Goal: Task Accomplishment & Management: Use online tool/utility

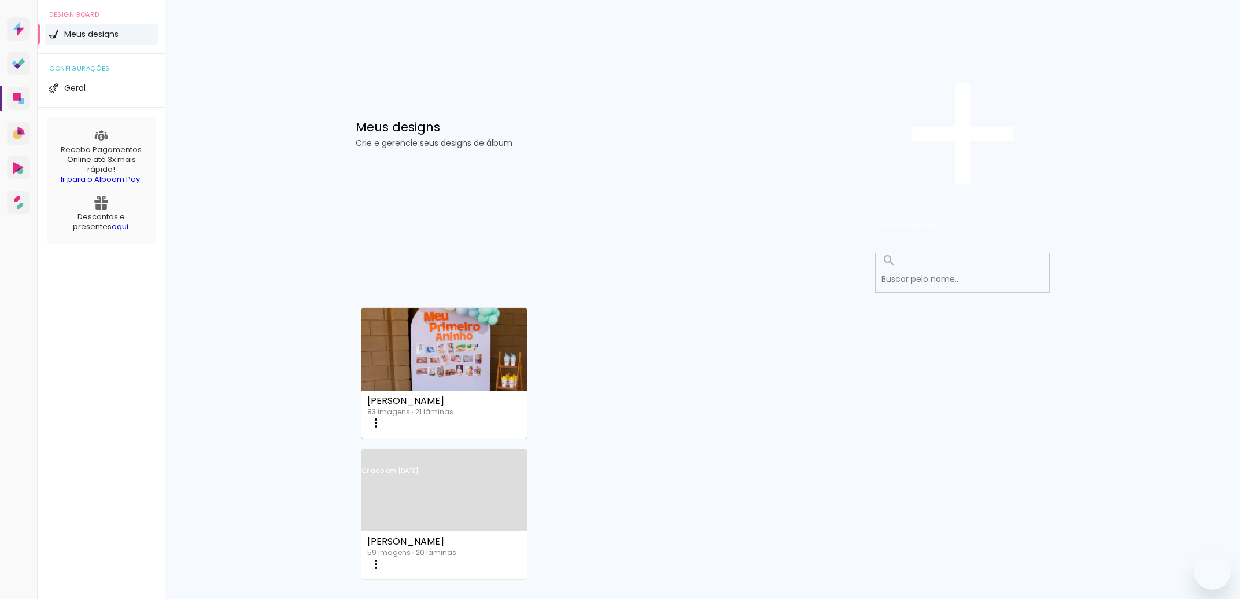
click at [528, 453] on link "Criado em [DATE]" at bounding box center [445, 485] width 166 height 65
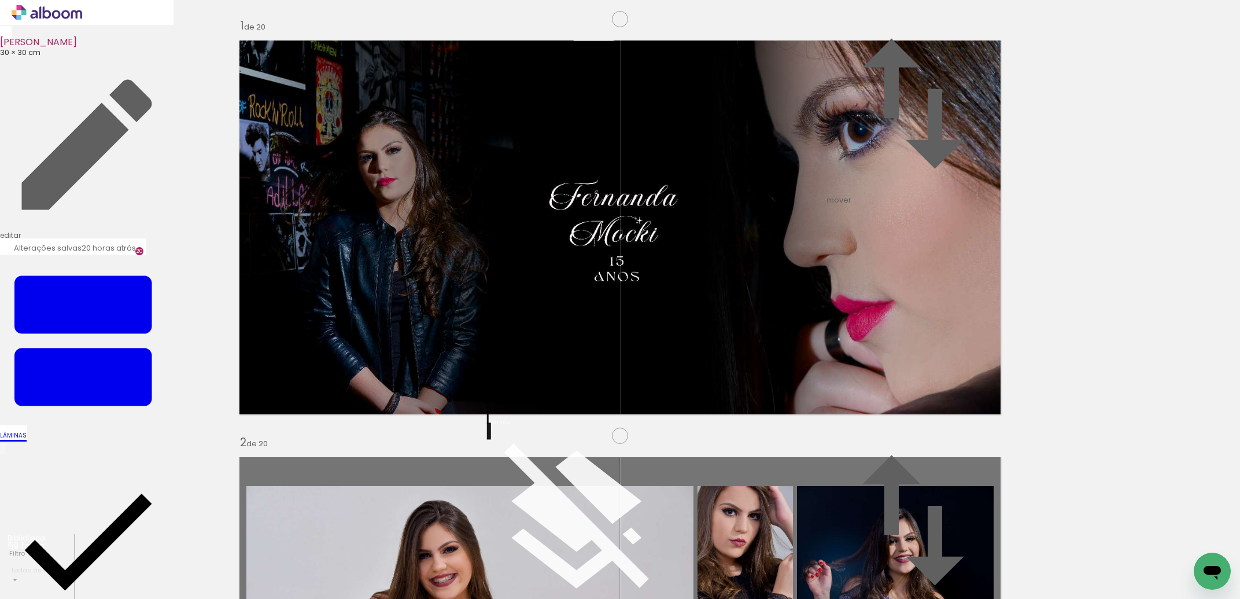
click at [710, 283] on quentale-photo at bounding box center [620, 228] width 775 height 388
click at [500, 493] on iron-icon at bounding box center [577, 523] width 174 height 174
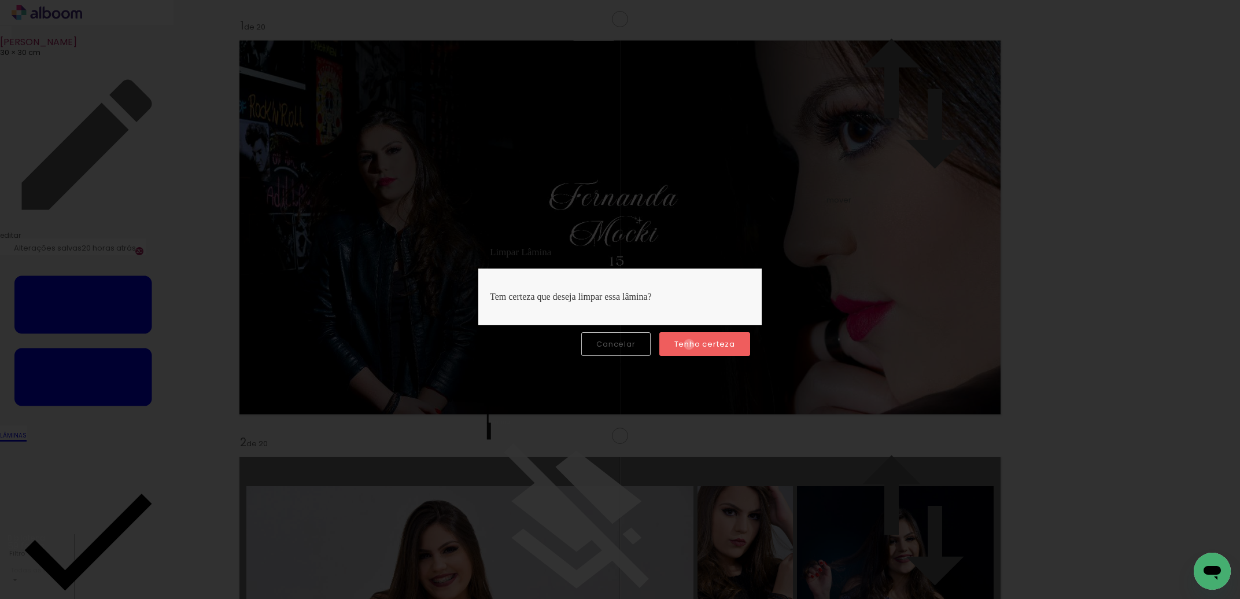
click at [0, 0] on slot "Tenho certeza" at bounding box center [0, 0] width 0 height 0
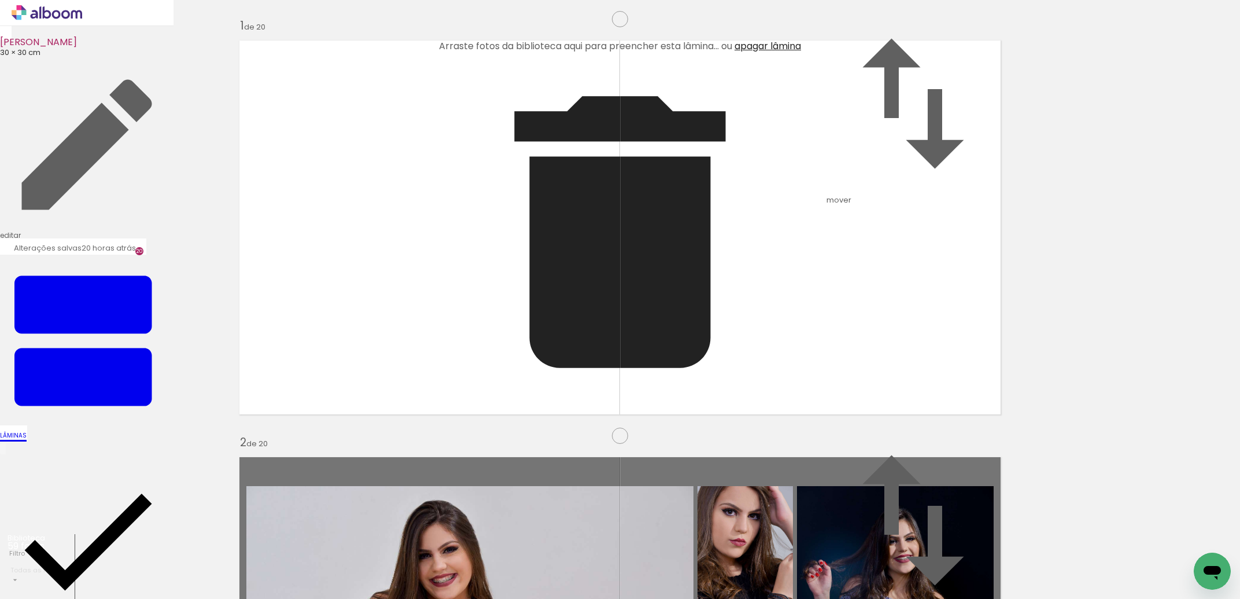
click at [0, 0] on span "Adicionar Fotos" at bounding box center [0, 0] width 0 height 0
click at [0, 0] on input "file" at bounding box center [0, 0] width 0 height 0
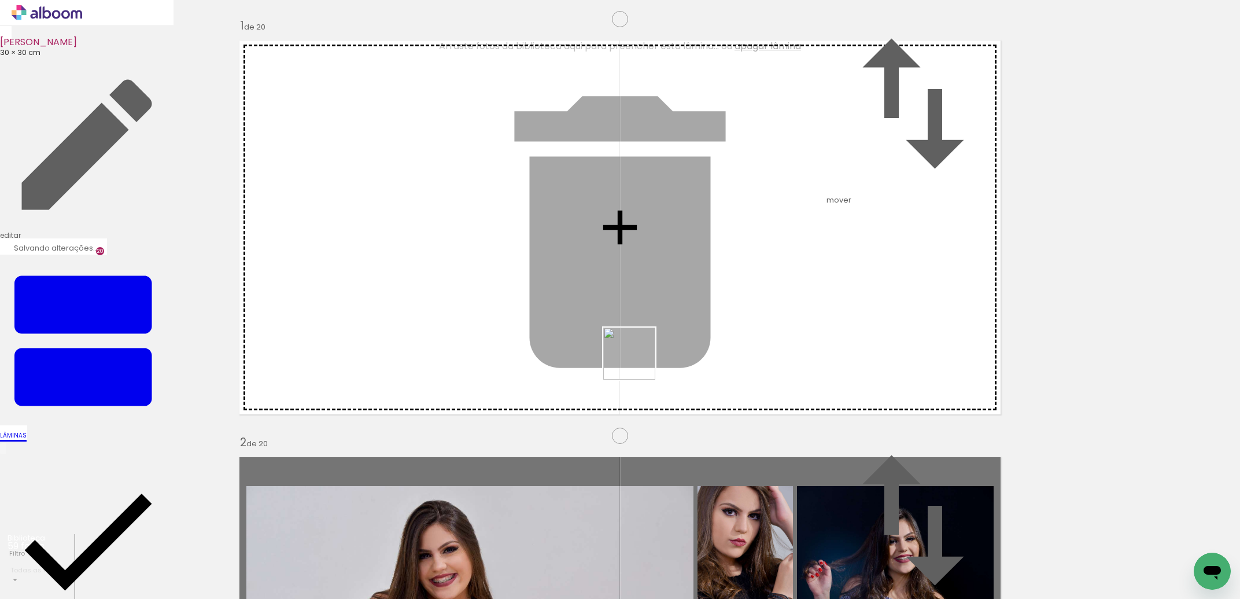
drag, startPoint x: 1239, startPoint y: 555, endPoint x: 625, endPoint y: 362, distance: 643.3
click at [625, 362] on quentale-workspace at bounding box center [620, 299] width 1240 height 599
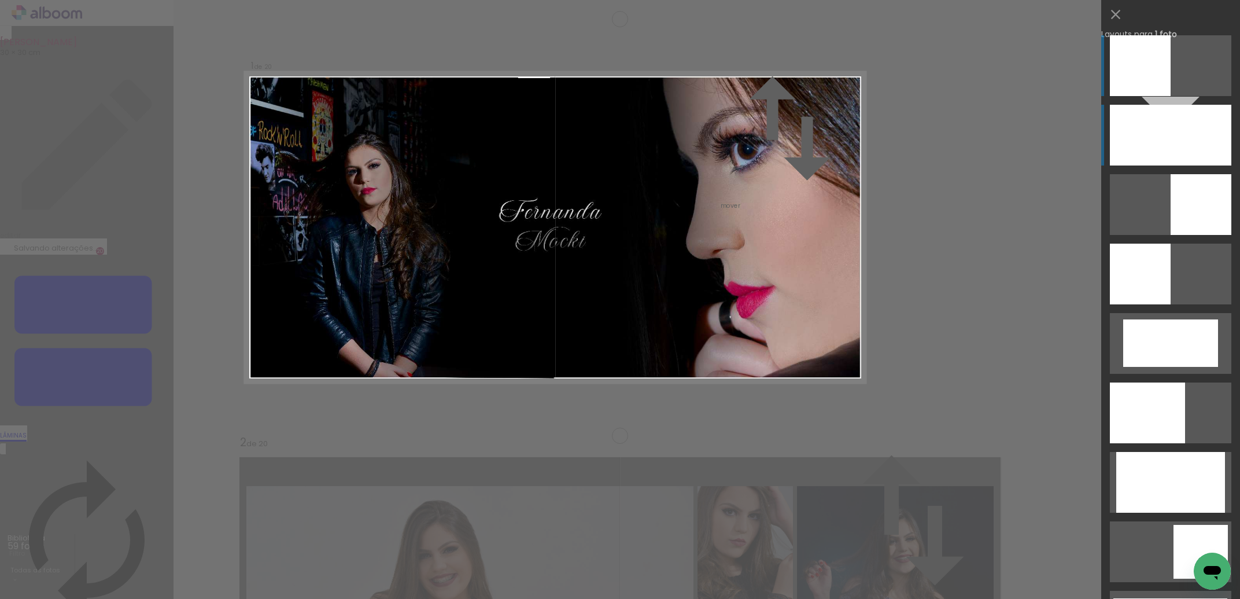
click at [1173, 133] on div at bounding box center [1170, 135] width 121 height 61
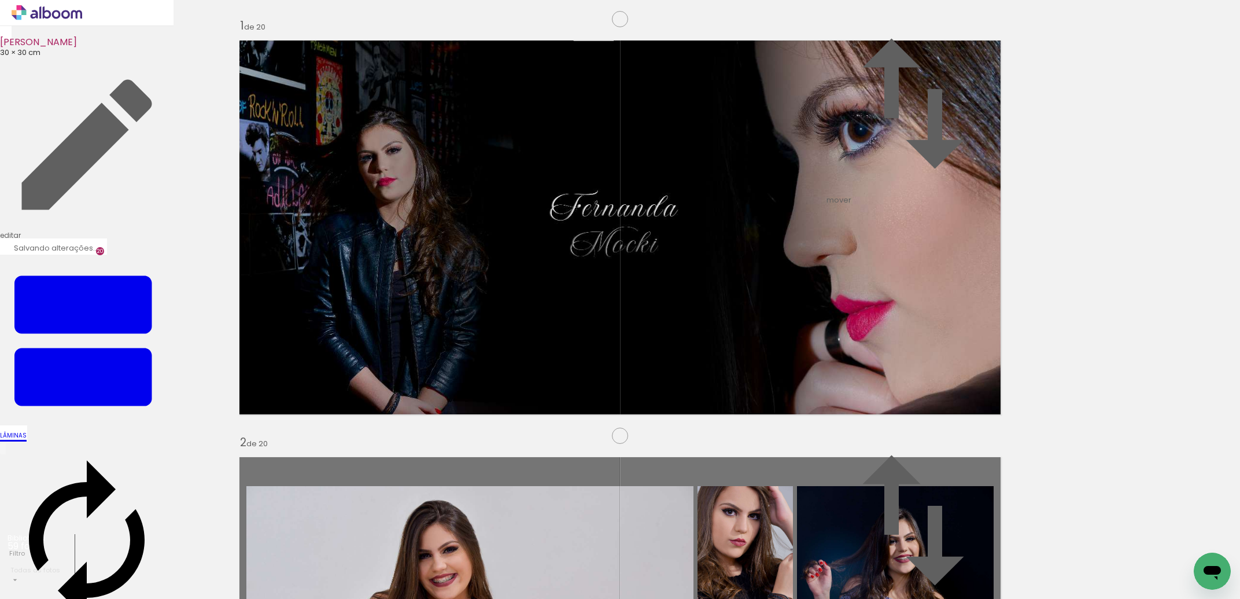
scroll to position [3023, 0]
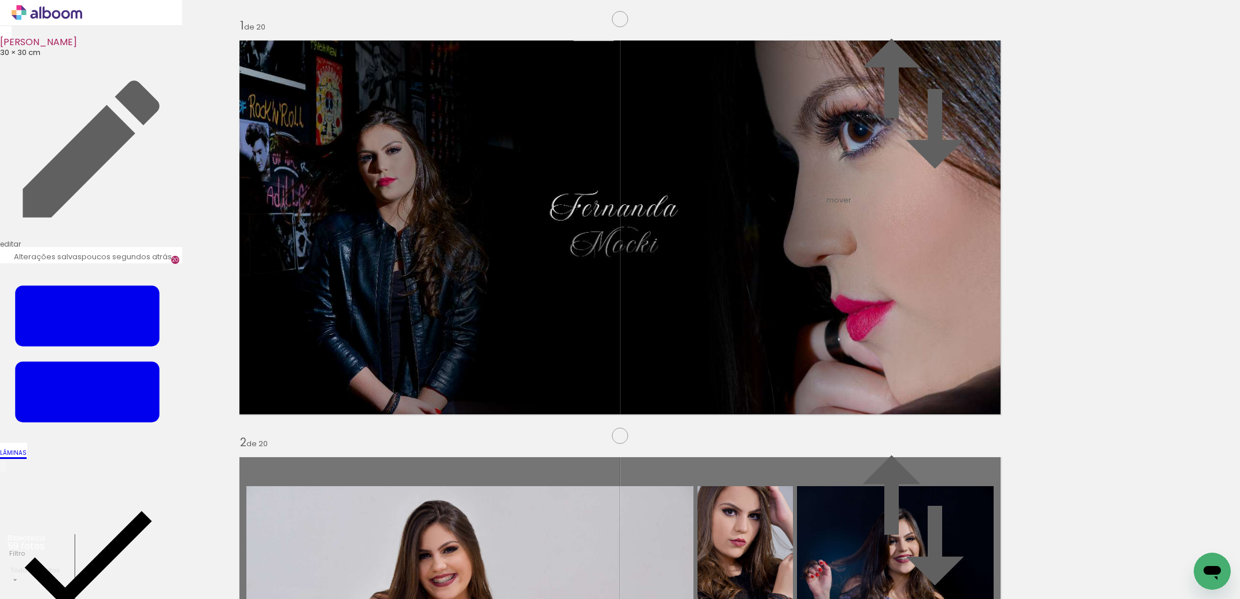
scroll to position [3721, 0]
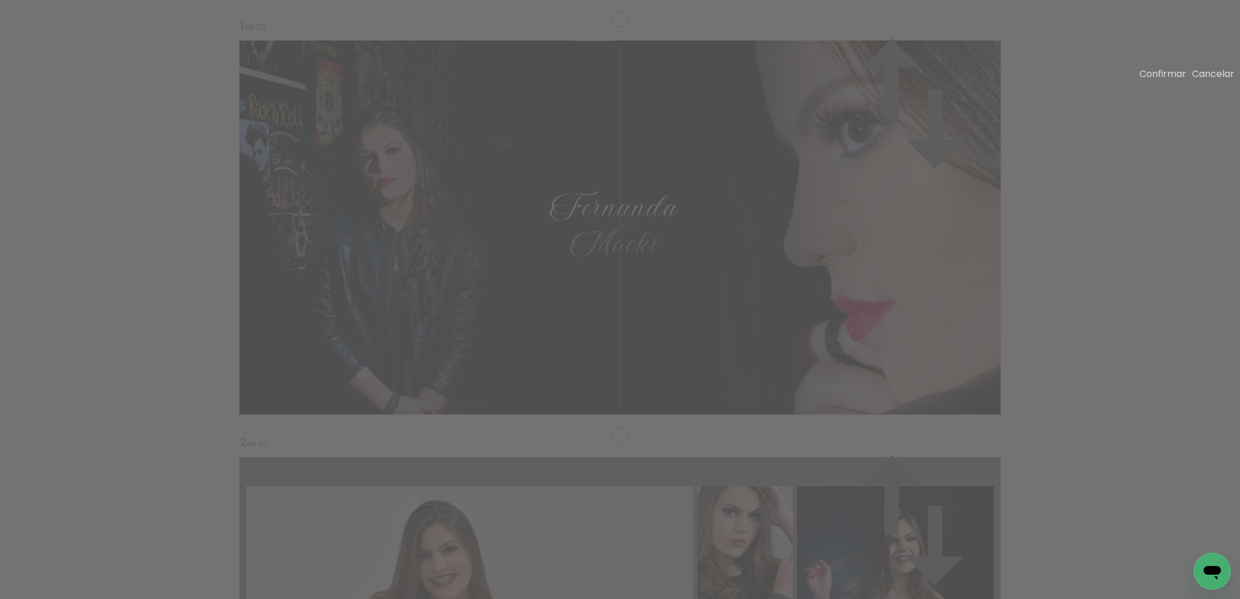
scroll to position [3742, 0]
drag, startPoint x: 614, startPoint y: 97, endPoint x: 624, endPoint y: 90, distance: 11.6
click at [0, 0] on paper-button "Confirmar" at bounding box center [0, 0] width 0 height 0
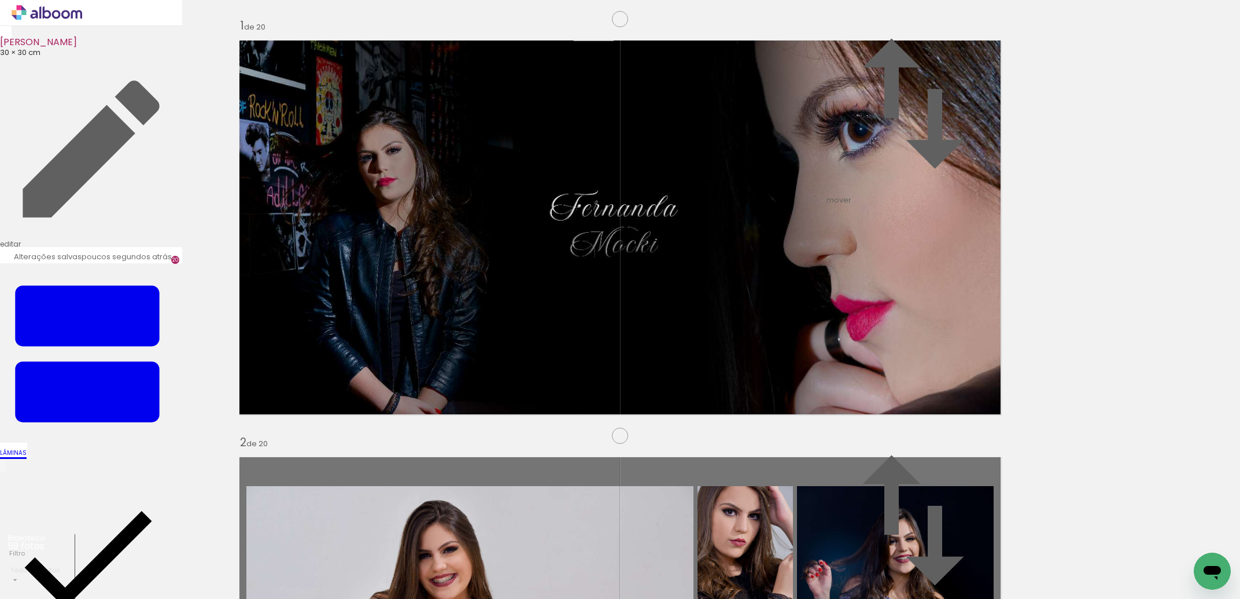
scroll to position [4052, 0]
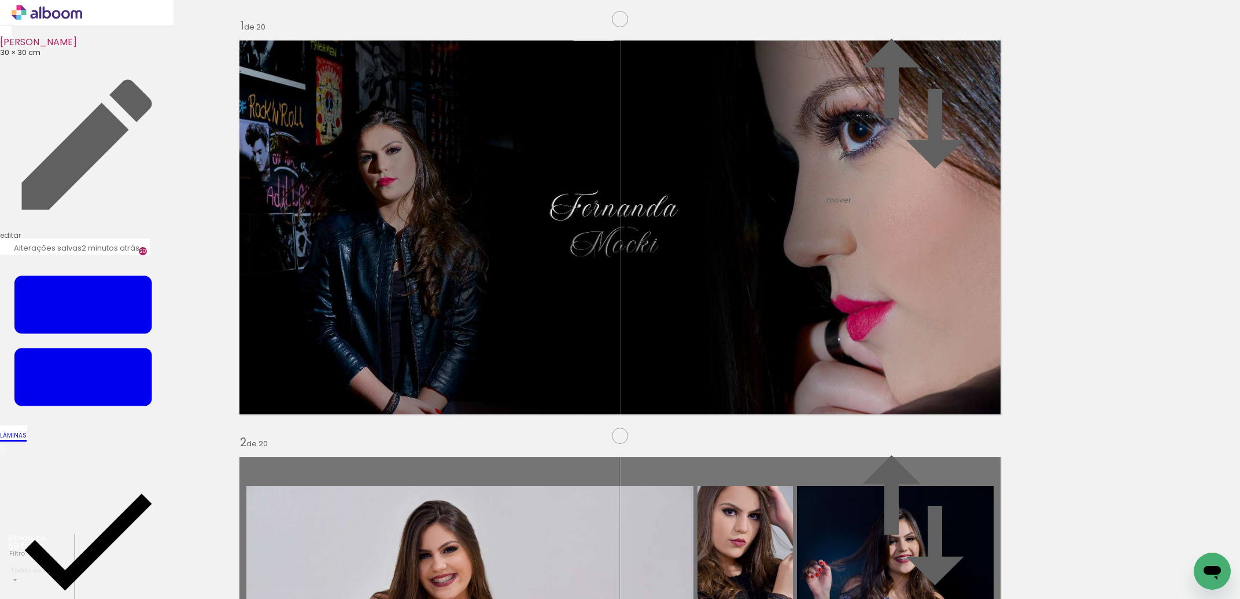
scroll to position [0, 2615]
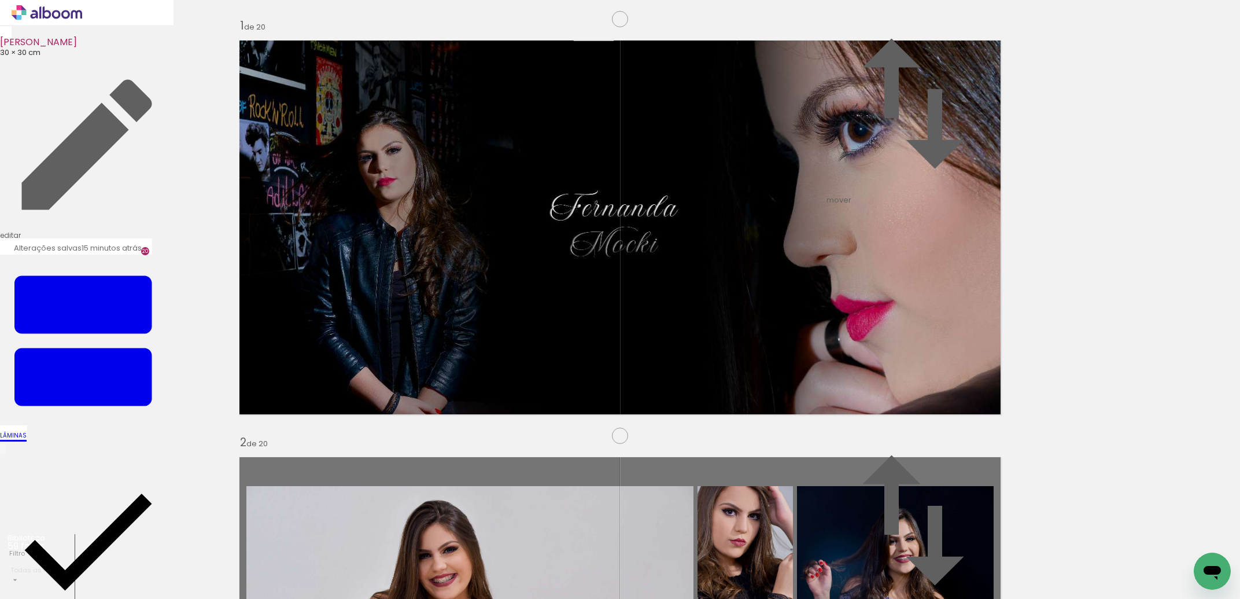
scroll to position [0, 2615]
drag, startPoint x: 1144, startPoint y: 309, endPoint x: 1075, endPoint y: 340, distance: 74.8
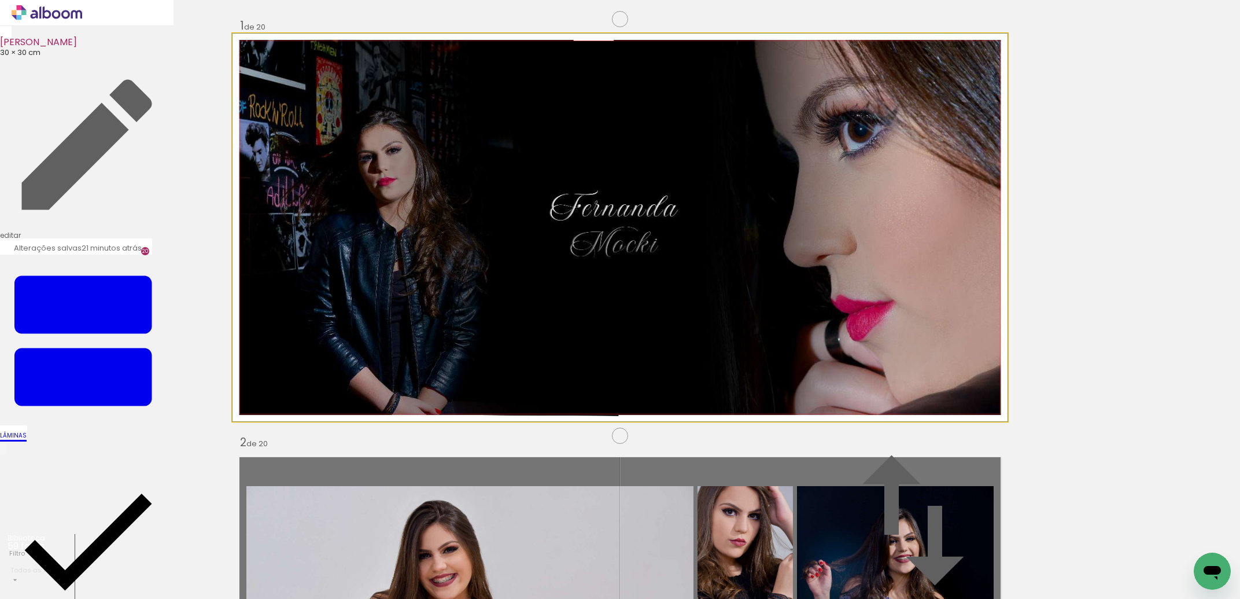
click at [574, 244] on quentale-photo at bounding box center [620, 228] width 775 height 388
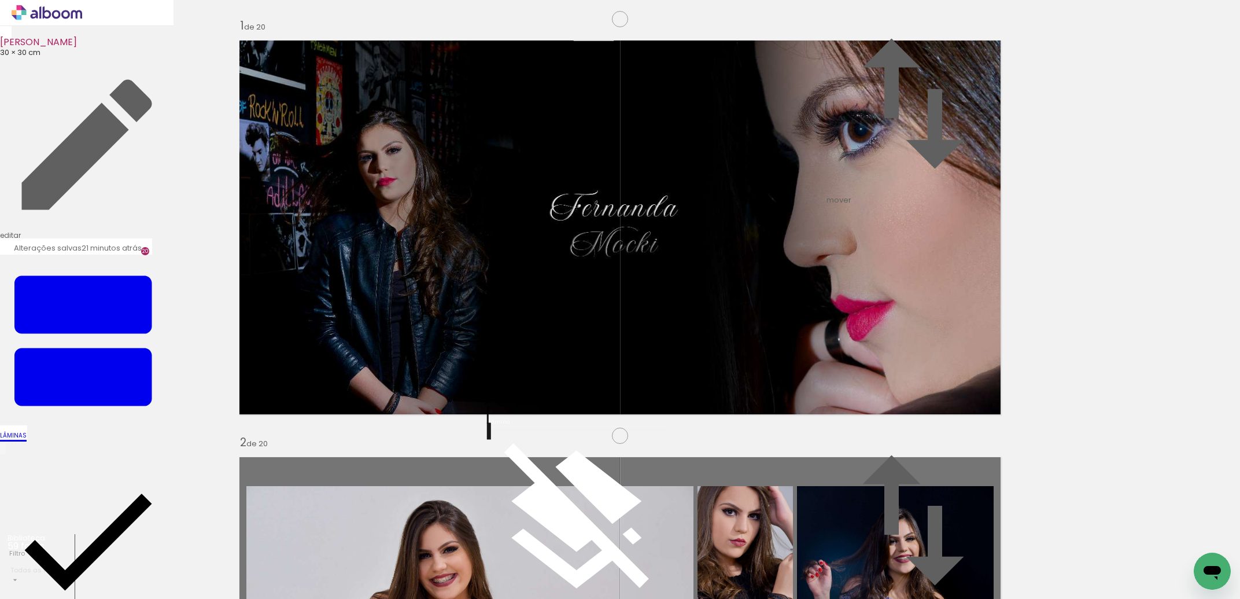
click at [505, 491] on iron-icon at bounding box center [577, 523] width 174 height 174
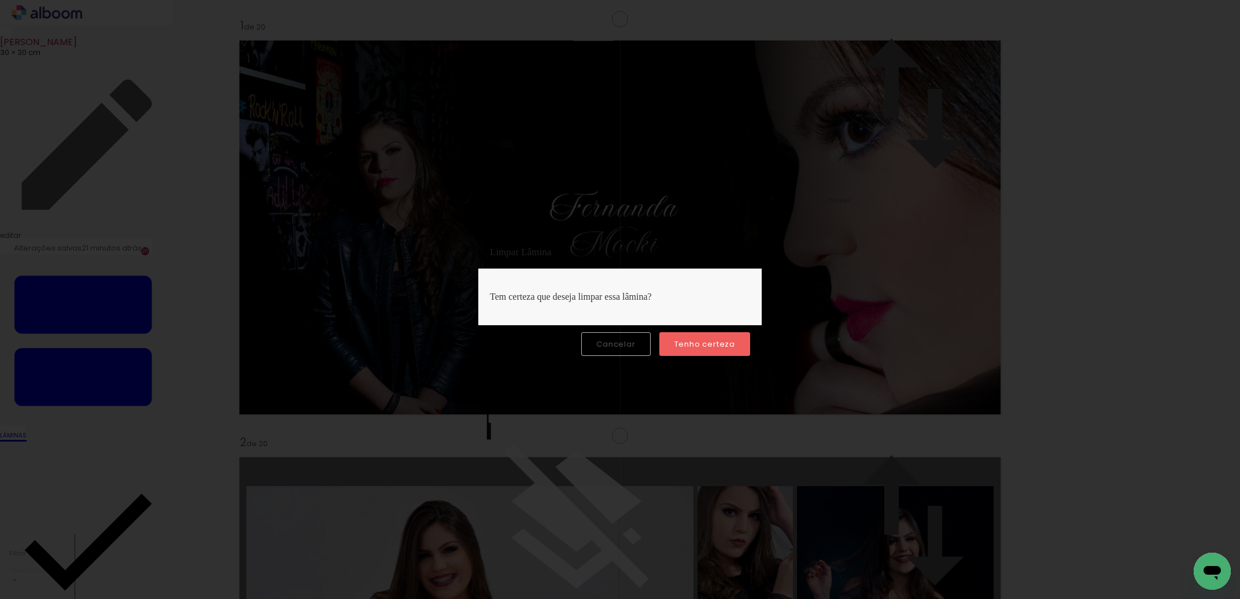
click at [697, 353] on paper-button "Tenho certeza" at bounding box center [704, 344] width 91 height 24
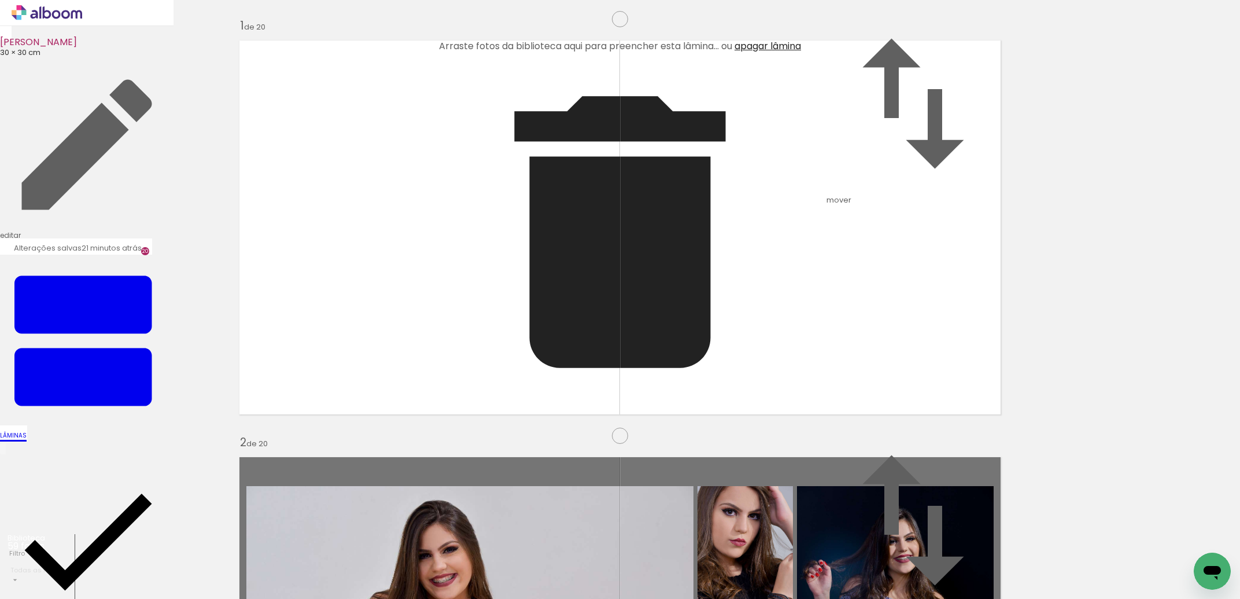
scroll to position [0, 2680]
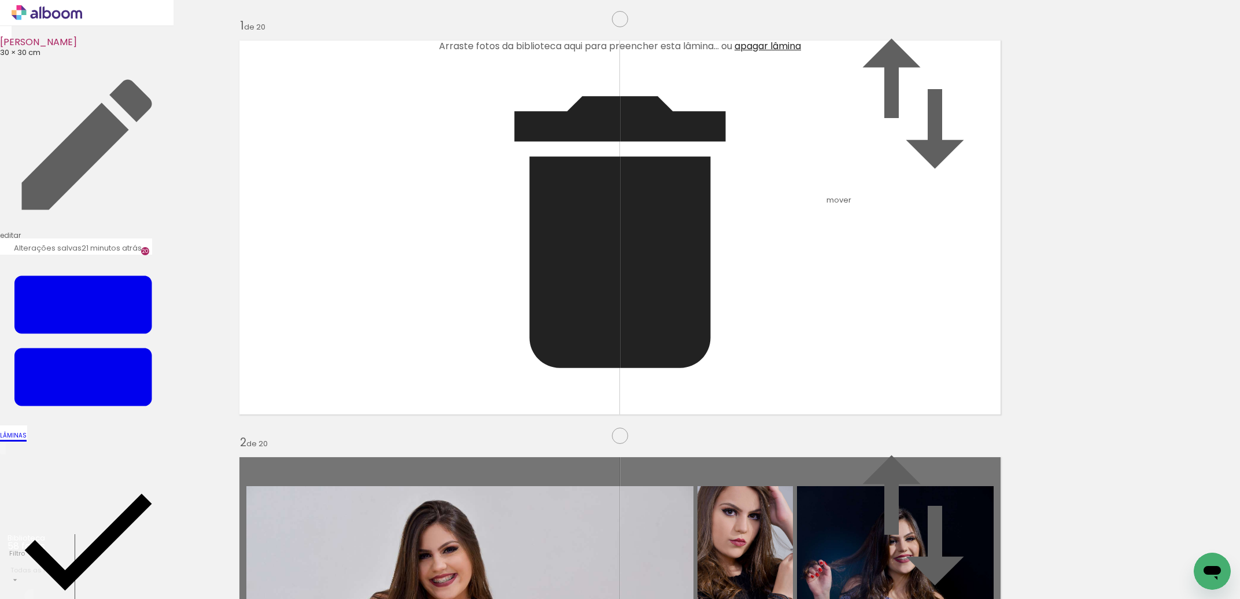
click at [0, 0] on input "file" at bounding box center [0, 0] width 0 height 0
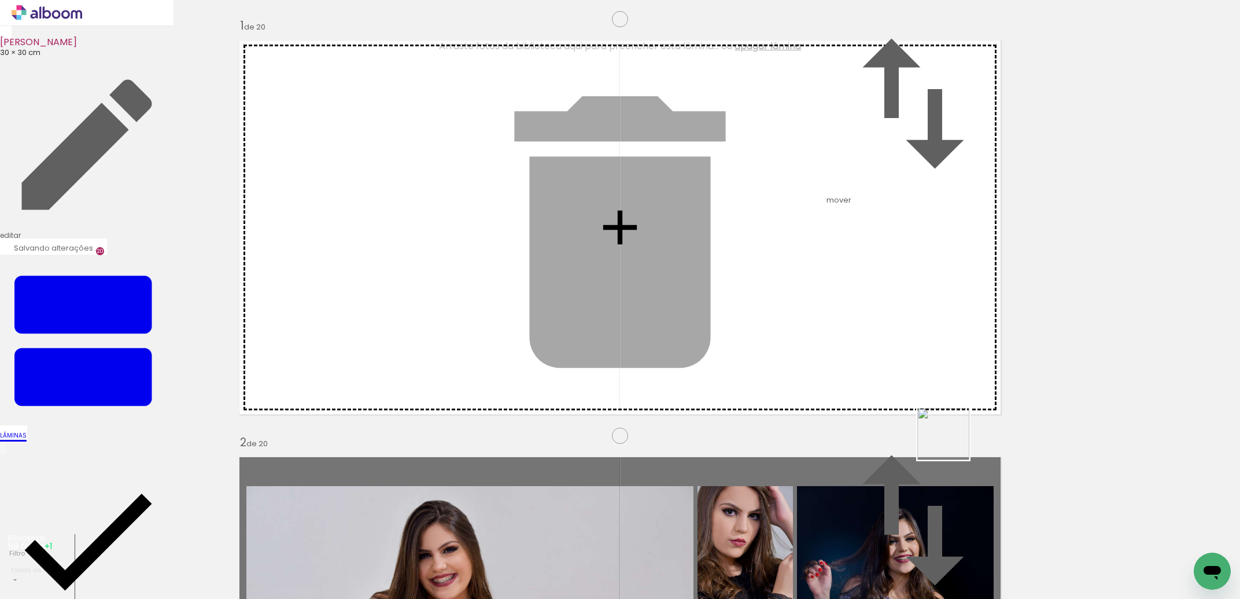
drag, startPoint x: 1170, startPoint y: 556, endPoint x: 604, endPoint y: 353, distance: 601.5
click at [604, 353] on quentale-workspace at bounding box center [620, 299] width 1240 height 599
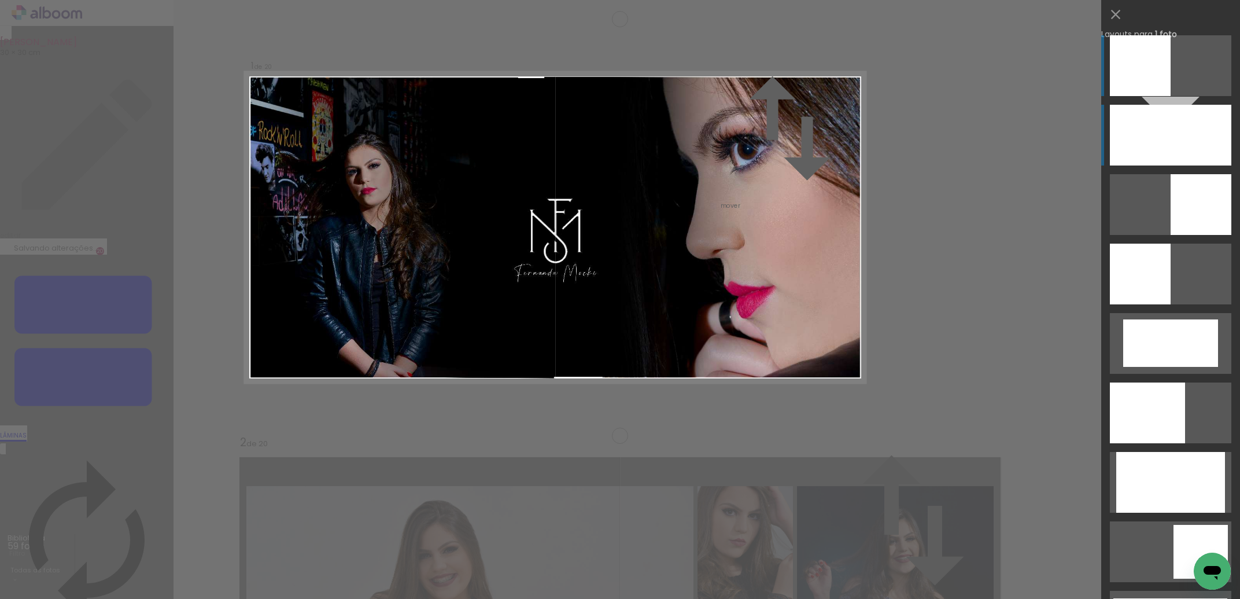
click at [1173, 123] on div at bounding box center [1170, 135] width 121 height 61
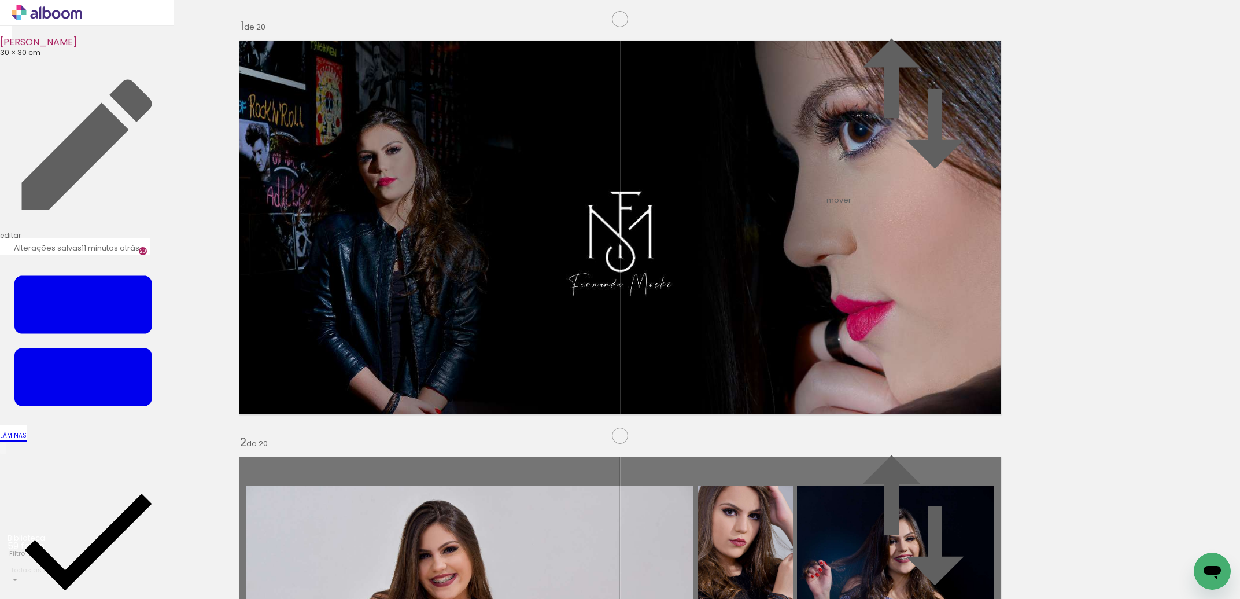
scroll to position [0, 2680]
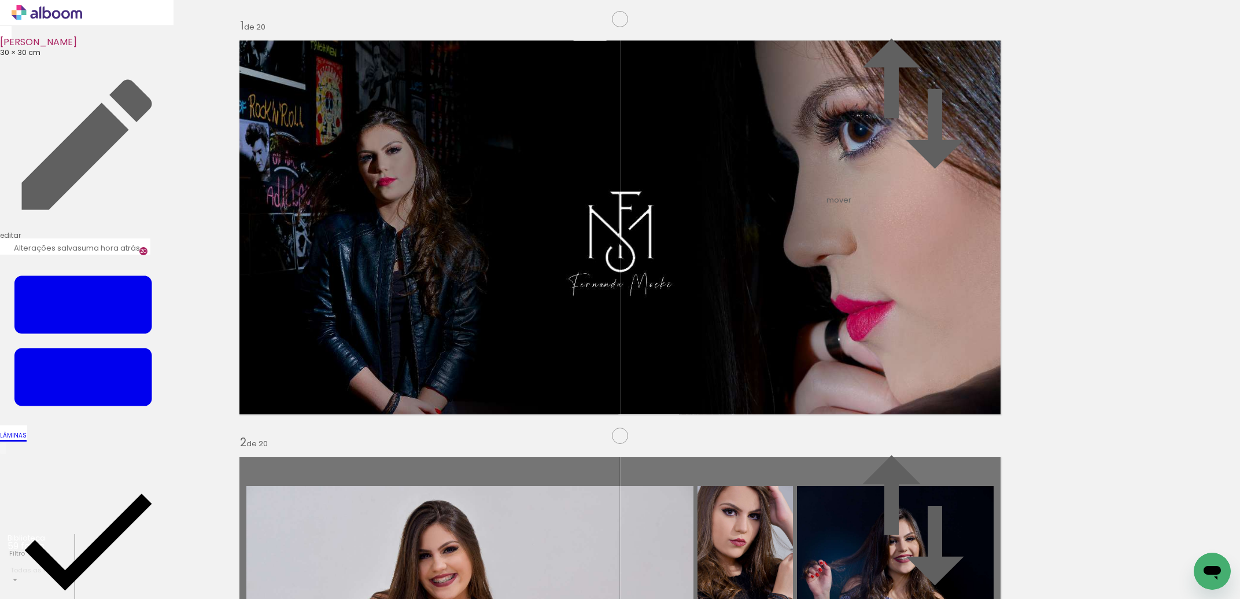
scroll to position [0, 2680]
